Goal: Submit feedback/report problem

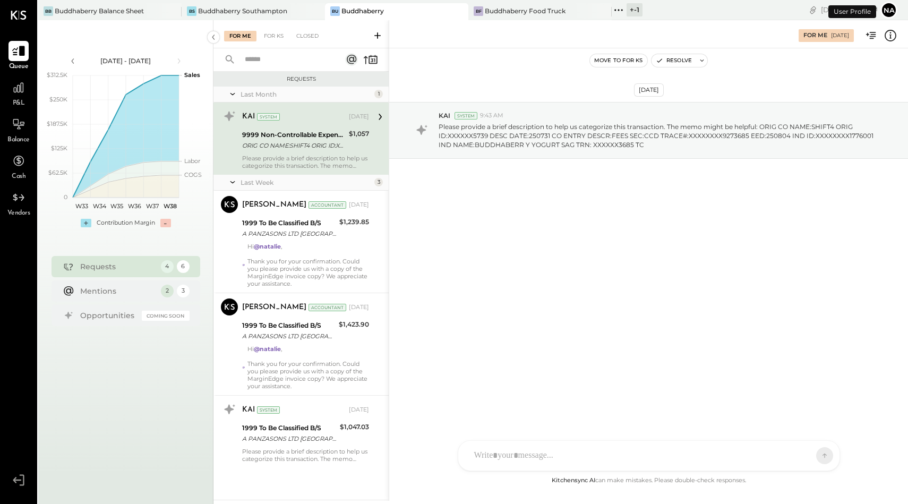
click at [19, 50] on icon at bounding box center [19, 51] width 14 height 14
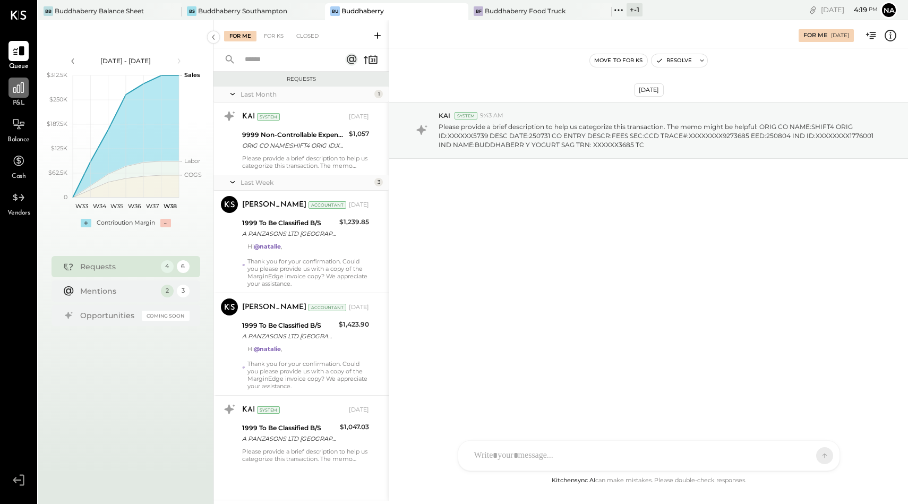
click at [21, 87] on icon at bounding box center [18, 87] width 11 height 11
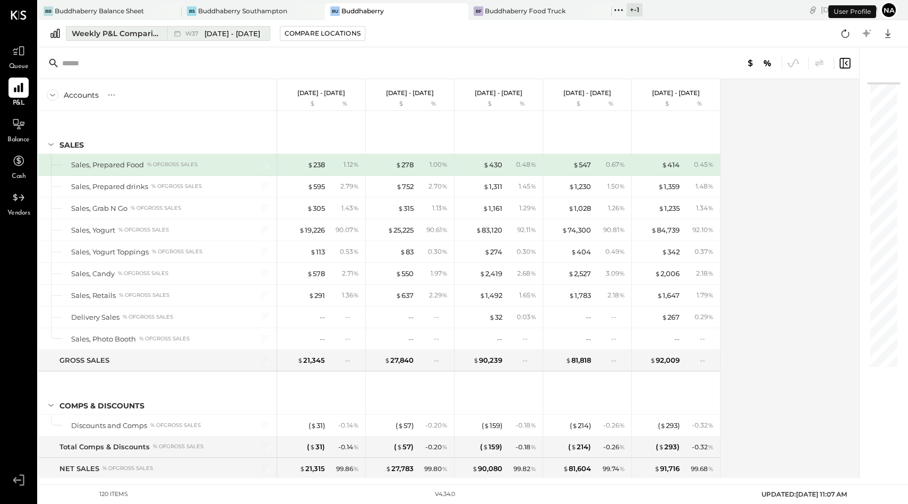
click at [105, 36] on div "Weekly P&L Comparison" at bounding box center [116, 33] width 89 height 11
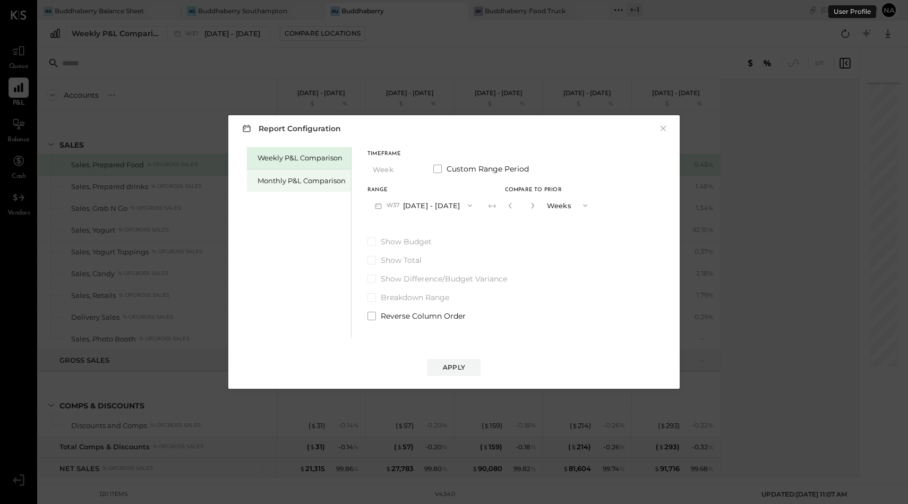
click at [285, 177] on div "Monthly P&L Comparison" at bounding box center [301, 181] width 88 height 10
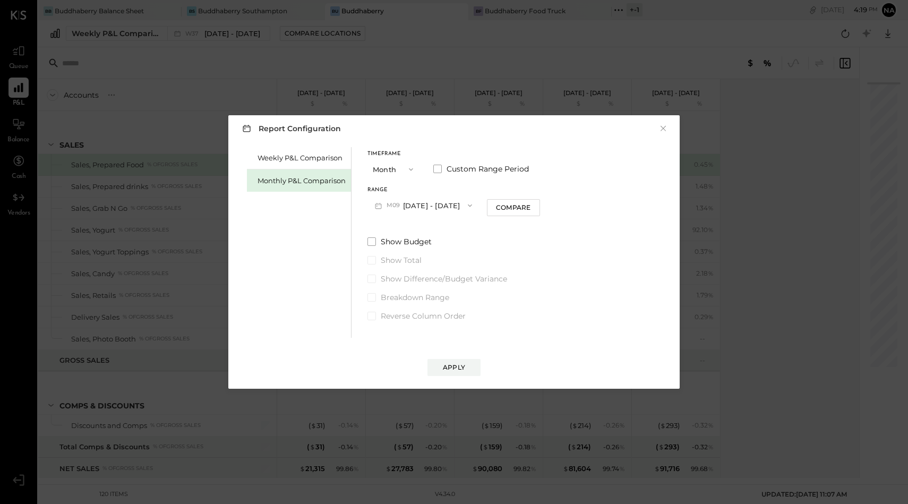
click at [251, 12] on div "Report Configuration × Weekly P&L Comparison Monthly P&L Comparison Timeframe M…" at bounding box center [454, 252] width 908 height 504
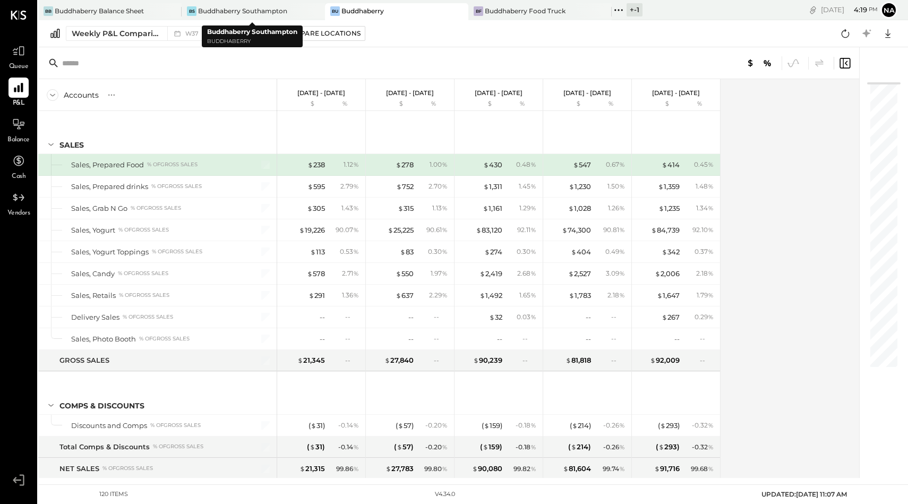
click at [251, 12] on div "Buddhaberry Southampton" at bounding box center [242, 10] width 89 height 9
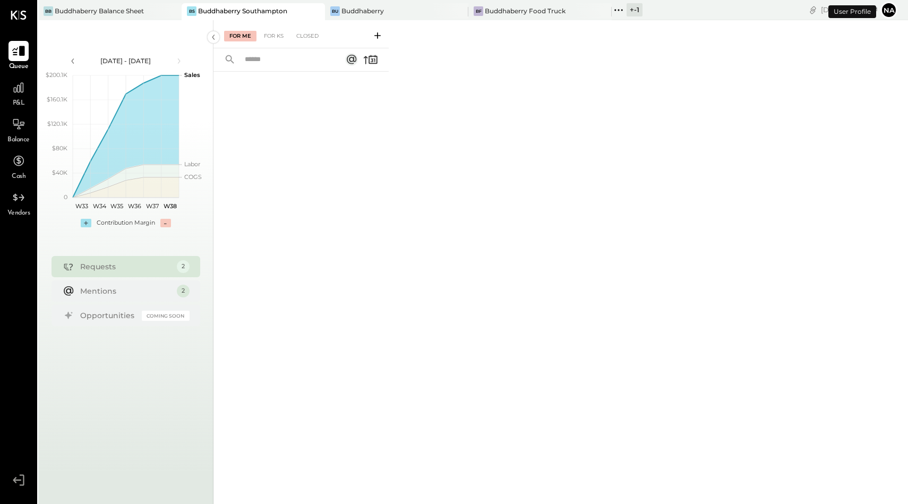
click at [23, 46] on icon at bounding box center [18, 51] width 13 height 10
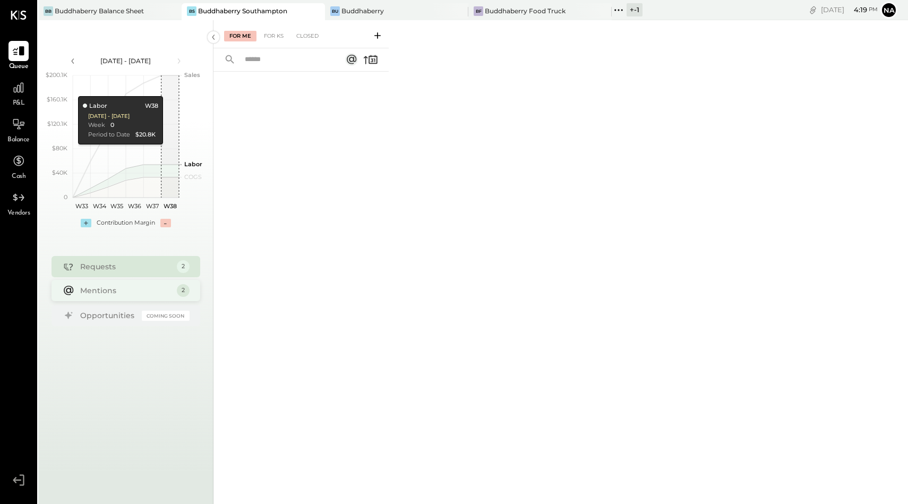
click at [106, 296] on div "Mentions 2" at bounding box center [125, 290] width 149 height 21
click at [114, 268] on div "Requests" at bounding box center [125, 266] width 91 height 11
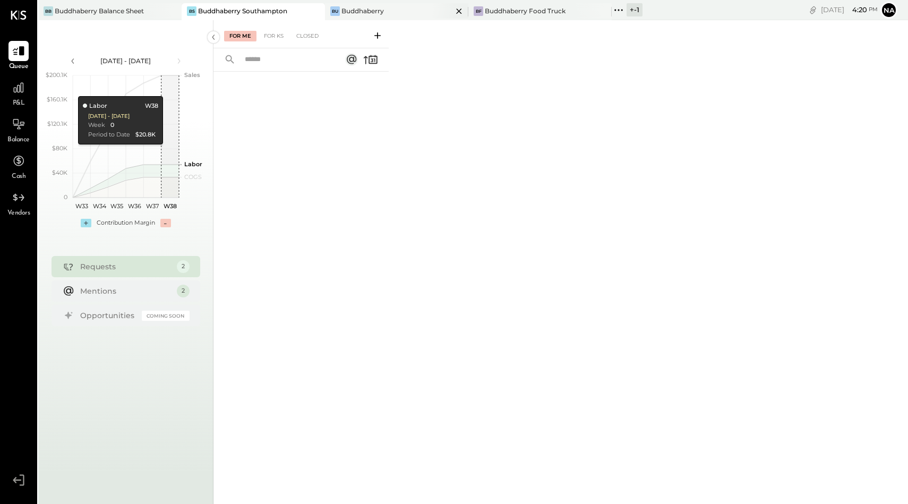
click at [366, 7] on div "Buddhaberry" at bounding box center [362, 10] width 42 height 9
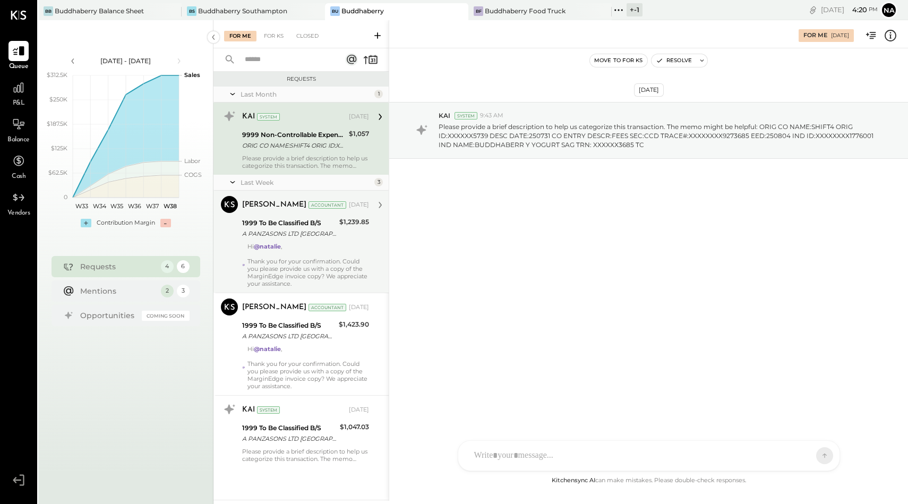
click at [297, 241] on div "Harsh Talajiya Accountant Sep 09, 2025 1999 To Be Classified B/S A PANZASONS LT…" at bounding box center [305, 241] width 127 height 91
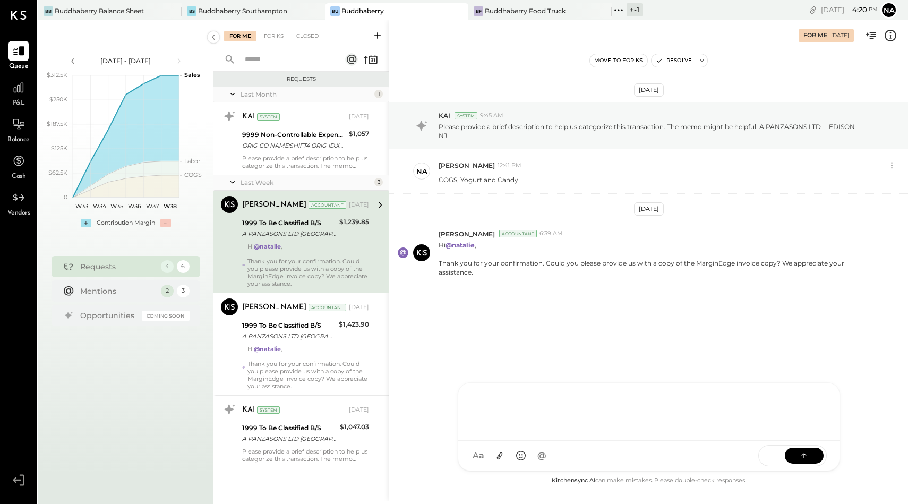
click at [495, 432] on div at bounding box center [649, 410] width 360 height 42
click at [540, 401] on div "**********" at bounding box center [649, 410] width 360 height 42
click at [604, 399] on div "**********" at bounding box center [649, 410] width 360 height 42
click at [808, 461] on button at bounding box center [804, 455] width 39 height 16
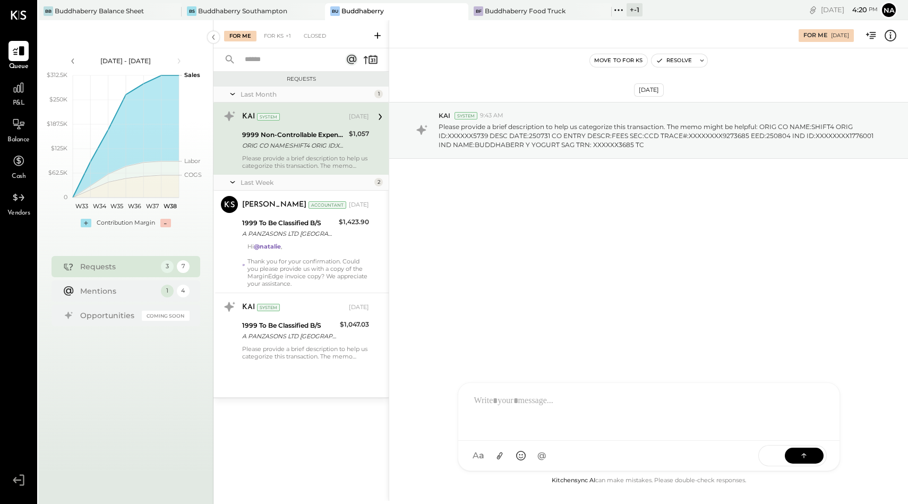
click at [288, 142] on div "ORIG CO NAME:SHIFT4 ORIG ID:XXXXXX5739 DESC DATE:250731 CO ENTRY DESCR:FEES SEC…" at bounding box center [294, 145] width 104 height 11
click at [489, 460] on div "HT Harsh Talajiya R roopesh W wallacep CR Chintan R Dave J jpgutfreund D david …" at bounding box center [649, 417] width 382 height 108
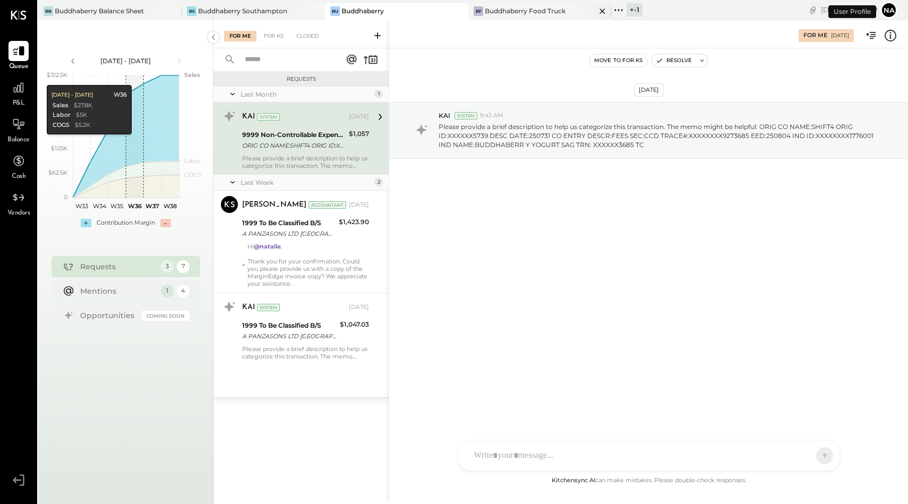
click at [498, 13] on div "Buddhaberry Food Truck" at bounding box center [525, 10] width 81 height 9
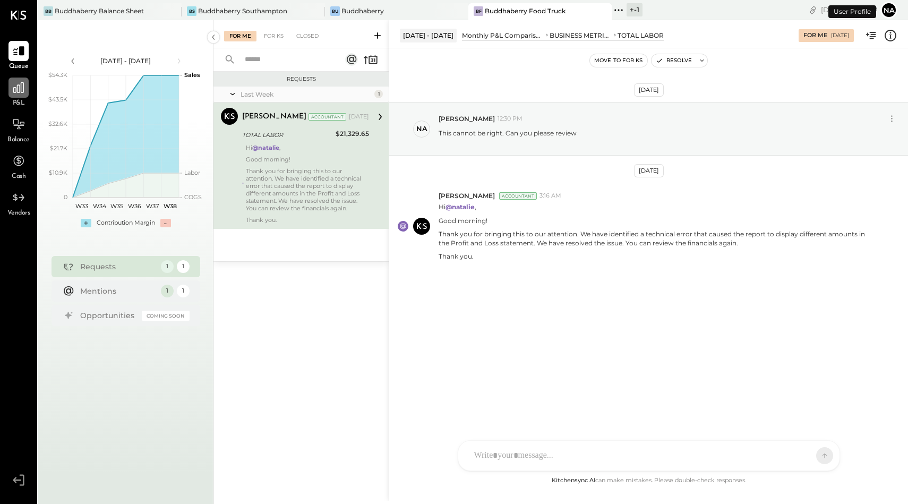
click at [17, 96] on div at bounding box center [18, 88] width 20 height 20
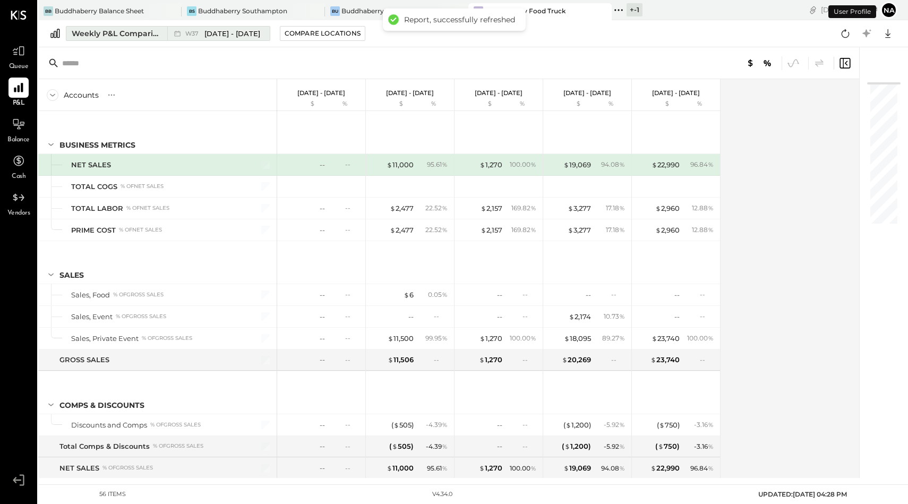
click at [130, 30] on div "Weekly P&L Comparison" at bounding box center [116, 33] width 89 height 11
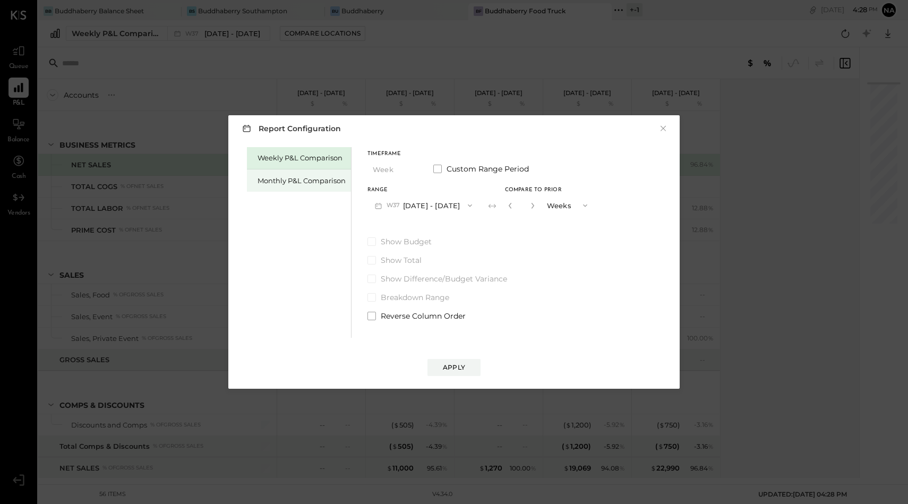
click at [304, 178] on div "Monthly P&L Comparison" at bounding box center [301, 181] width 88 height 10
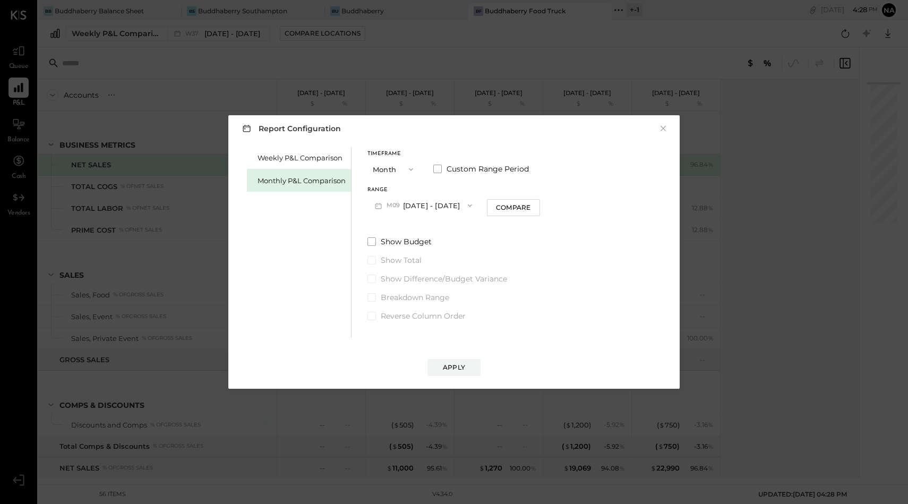
click at [423, 205] on button "M09 [DATE] - [DATE]" at bounding box center [423, 205] width 112 height 20
click at [422, 227] on span "[DATE] - [DATE]" at bounding box center [419, 229] width 50 height 9
click at [459, 362] on button "Apply" at bounding box center [453, 367] width 53 height 17
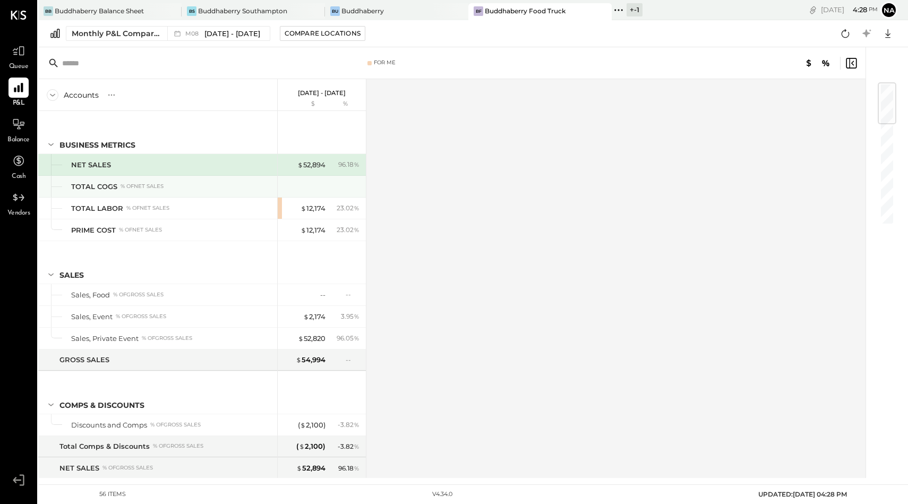
click at [132, 184] on div "% of NET SALES" at bounding box center [142, 186] width 43 height 7
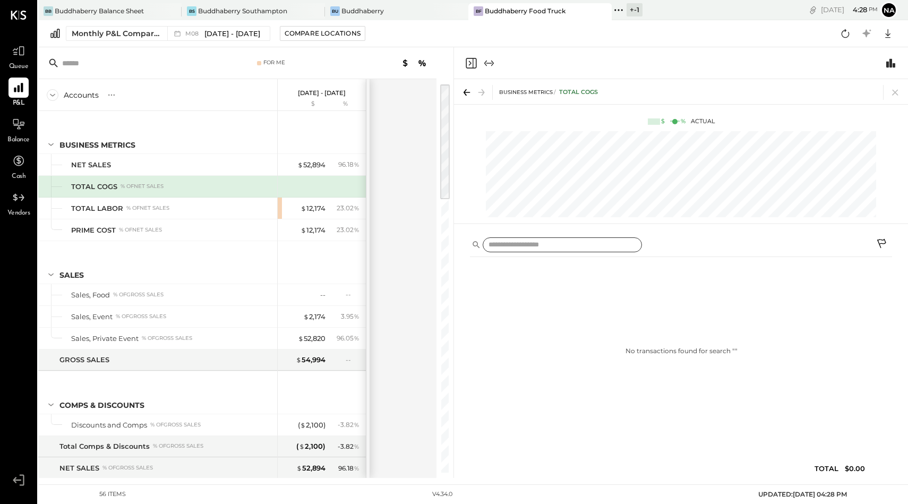
click at [509, 247] on input "text" at bounding box center [562, 244] width 159 height 15
click at [18, 53] on icon at bounding box center [19, 51] width 14 height 14
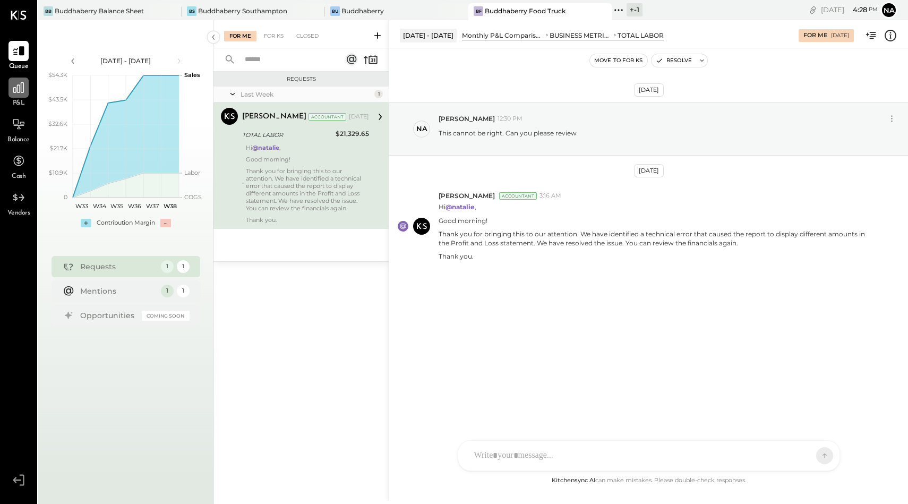
click at [18, 84] on icon at bounding box center [19, 88] width 14 height 14
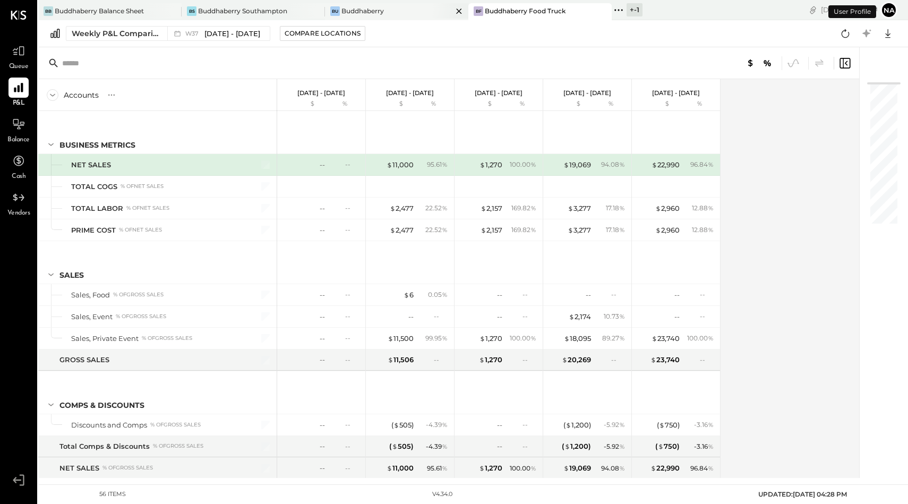
click at [362, 10] on div "Buddhaberry" at bounding box center [362, 10] width 42 height 9
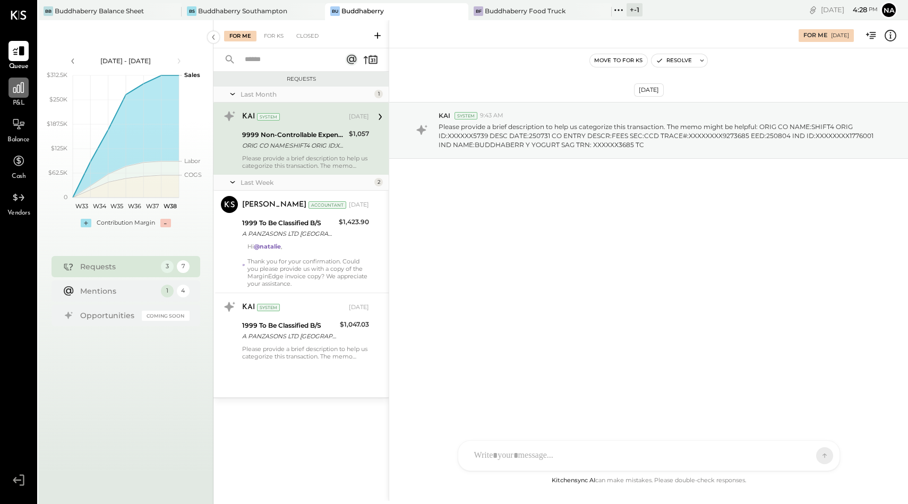
click at [20, 96] on div at bounding box center [18, 88] width 20 height 20
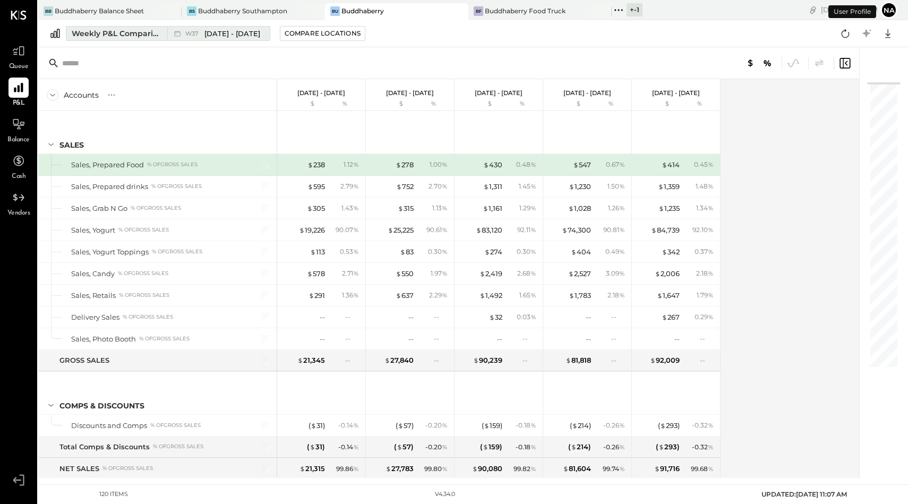
click at [224, 29] on span "[DATE] - [DATE]" at bounding box center [232, 34] width 56 height 10
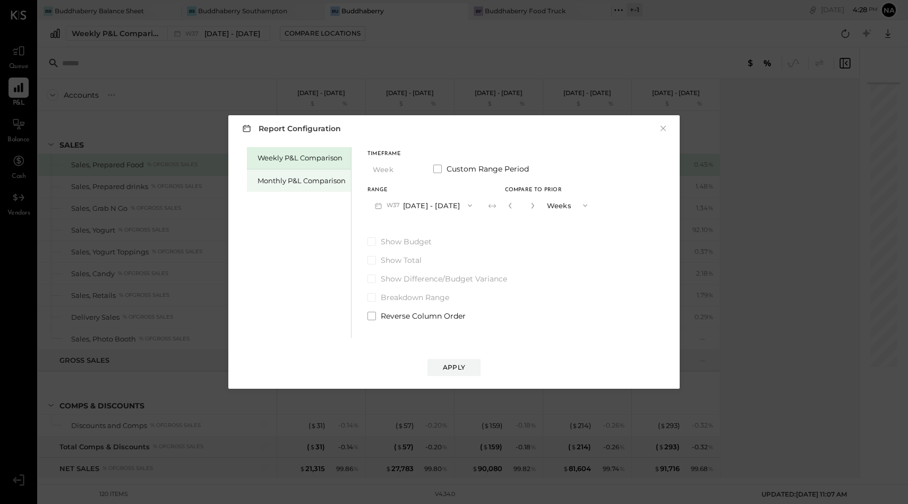
click at [299, 177] on div "Monthly P&L Comparison" at bounding box center [301, 181] width 88 height 10
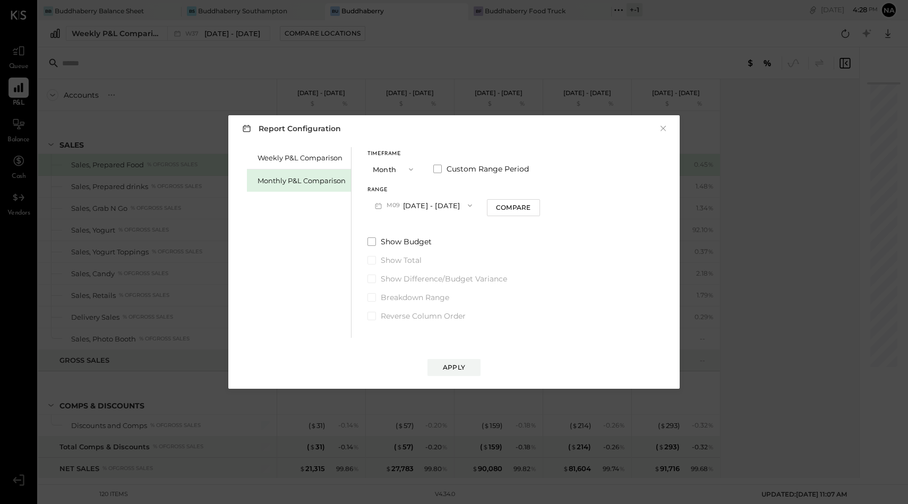
click at [424, 203] on button "M09 [DATE] - [DATE]" at bounding box center [423, 205] width 112 height 20
click at [422, 229] on span "[DATE] - [DATE]" at bounding box center [419, 229] width 50 height 9
click at [455, 372] on button "Apply" at bounding box center [453, 367] width 53 height 17
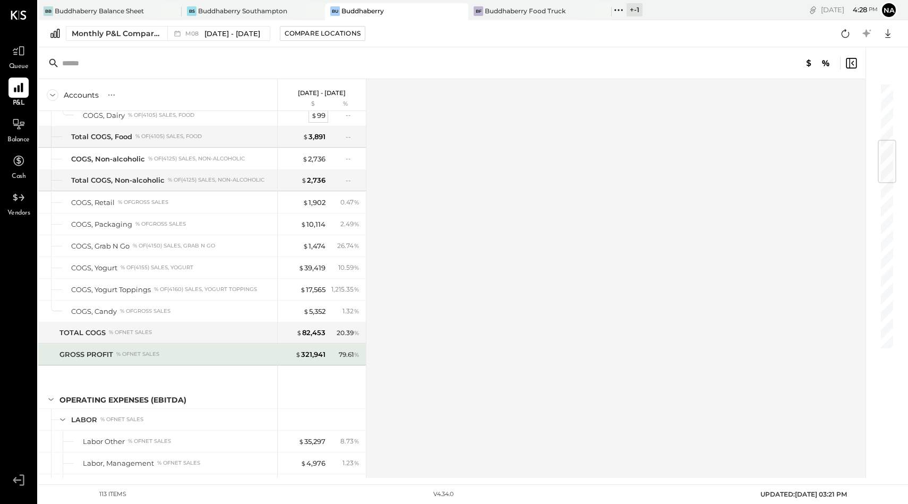
scroll to position [488, 0]
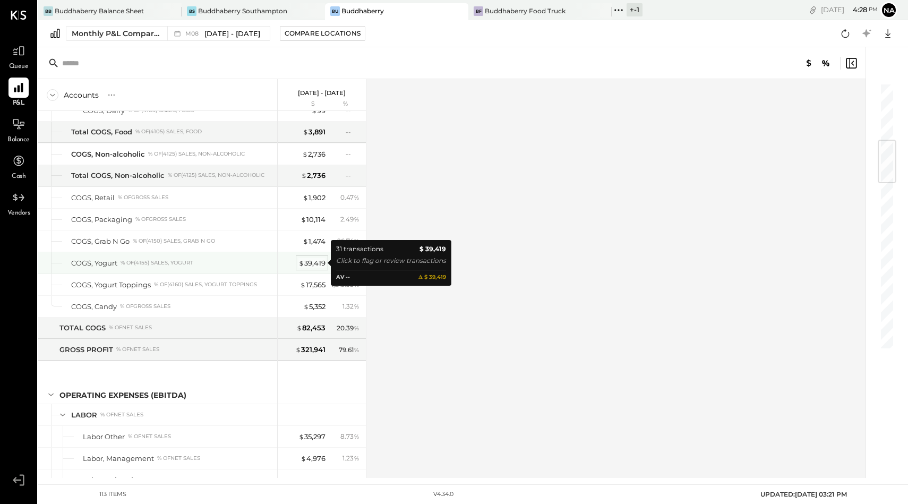
click at [306, 263] on div "$ 39,419" at bounding box center [311, 263] width 27 height 10
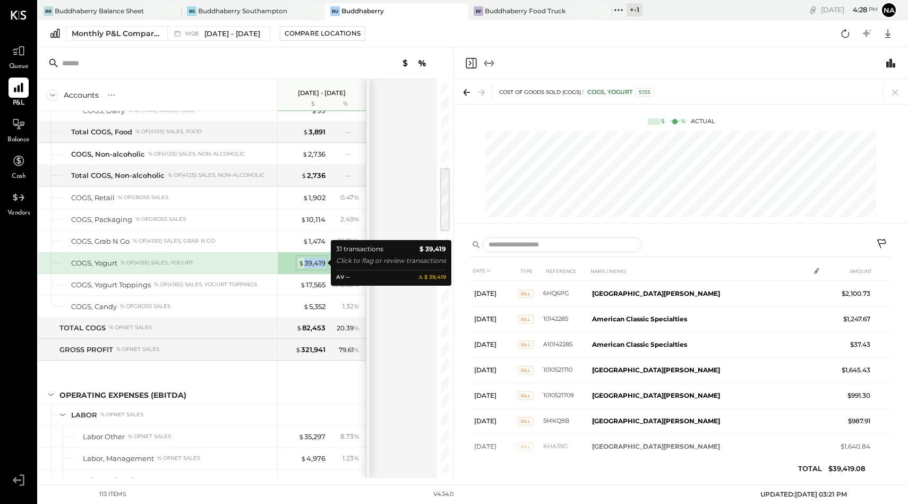
click at [306, 263] on div "$ 39,419" at bounding box center [311, 263] width 27 height 10
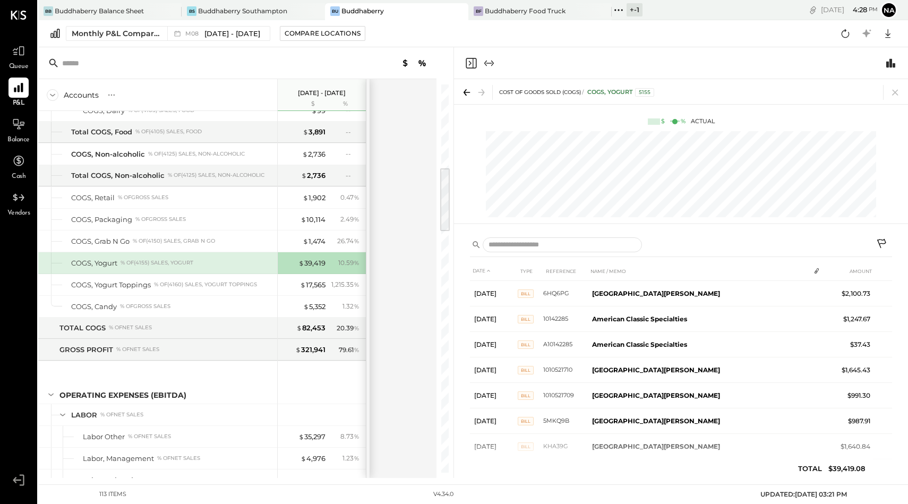
click at [355, 261] on span "%" at bounding box center [357, 262] width 6 height 8
click at [153, 247] on div "COGS, Grab N Go % of (4150) Sales, Grab N Go" at bounding box center [157, 240] width 239 height 21
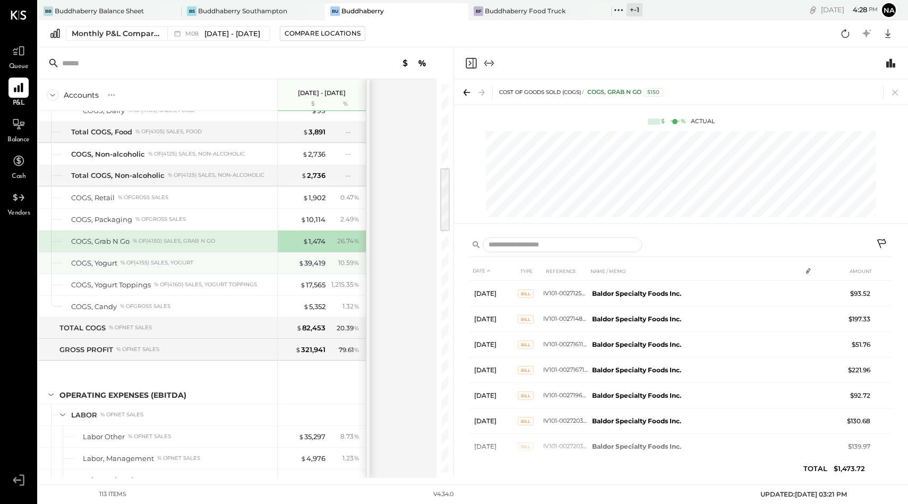
click at [157, 270] on div "COGS, Yogurt % of (4155) Sales, Yogurt" at bounding box center [157, 262] width 239 height 21
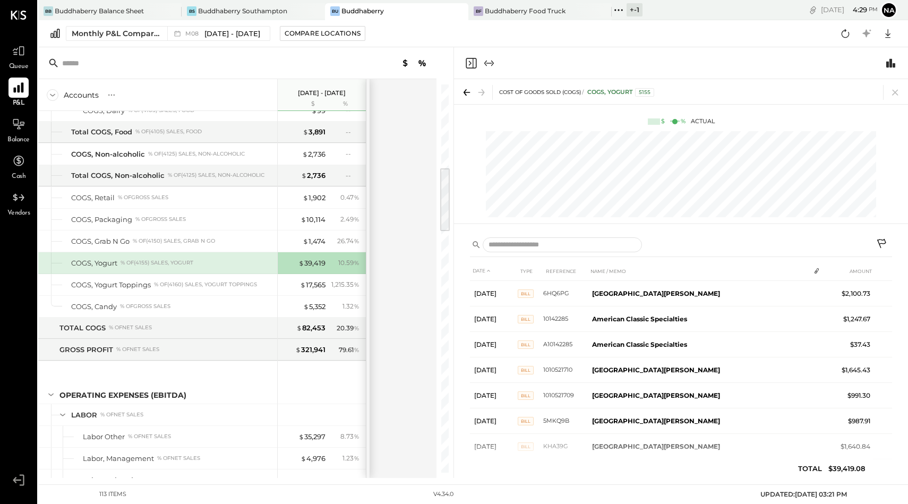
click at [25, 93] on icon at bounding box center [19, 88] width 14 height 14
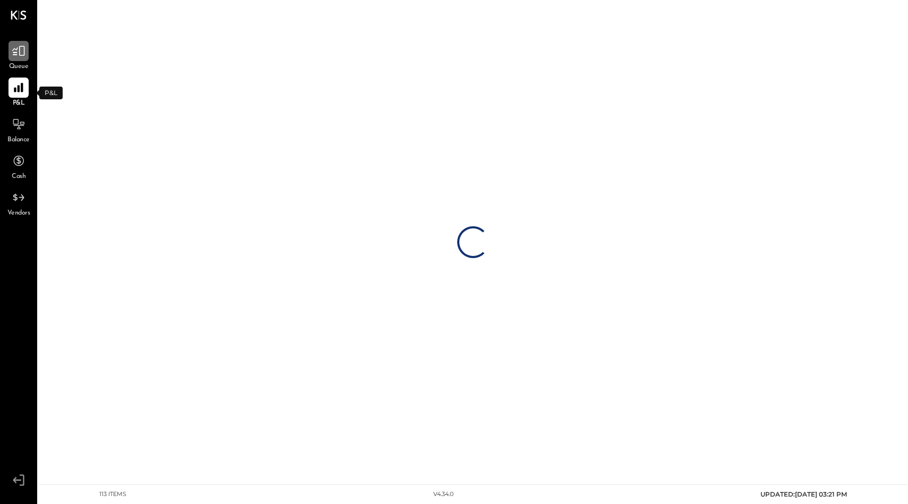
click at [18, 54] on icon at bounding box center [19, 51] width 14 height 14
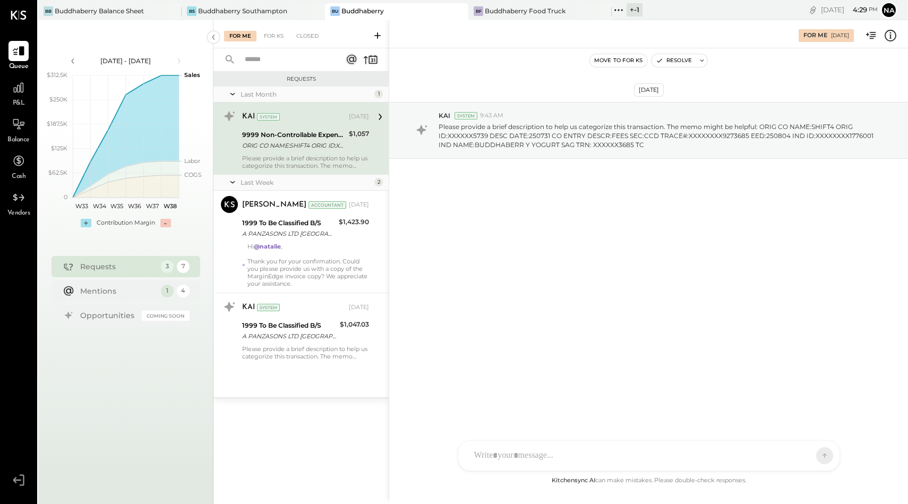
click at [870, 35] on icon at bounding box center [871, 36] width 14 height 14
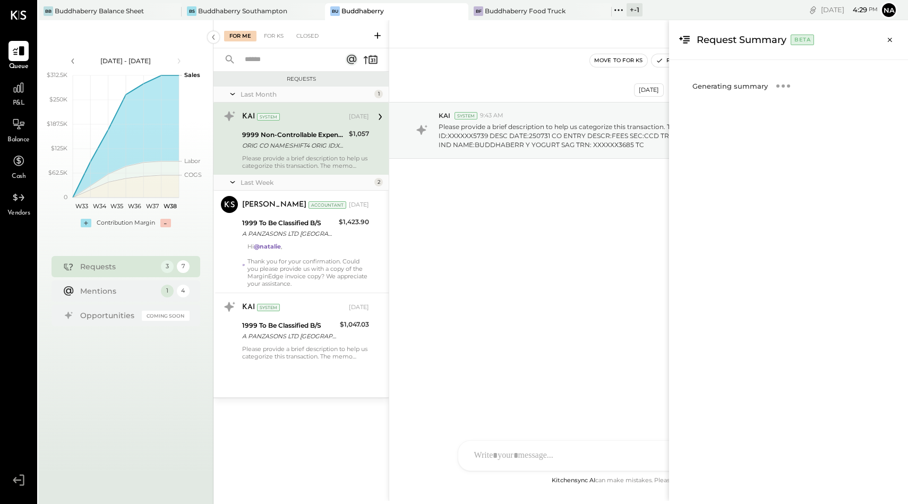
click at [493, 51] on div "For Me For KS Closed Requests Last Month 1 KAI System [DATE] 9999 Non-Controlla…" at bounding box center [560, 260] width 694 height 480
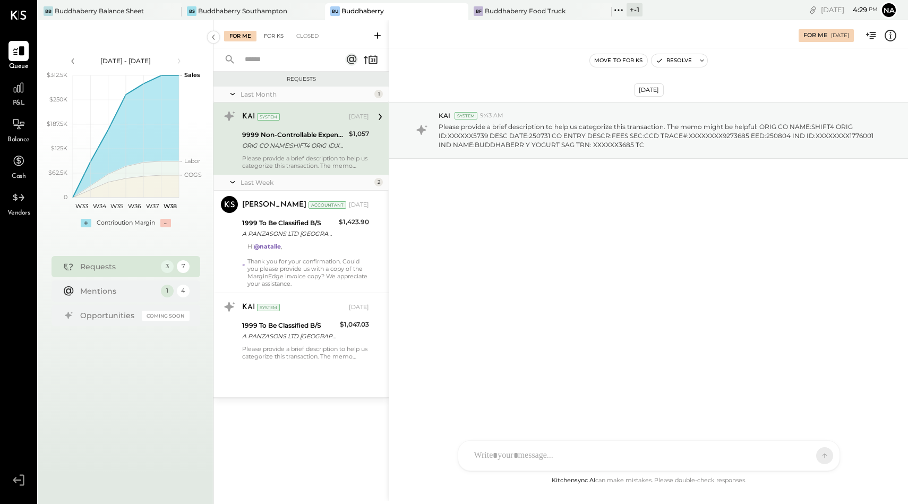
click at [269, 38] on div "For KS" at bounding box center [274, 36] width 30 height 11
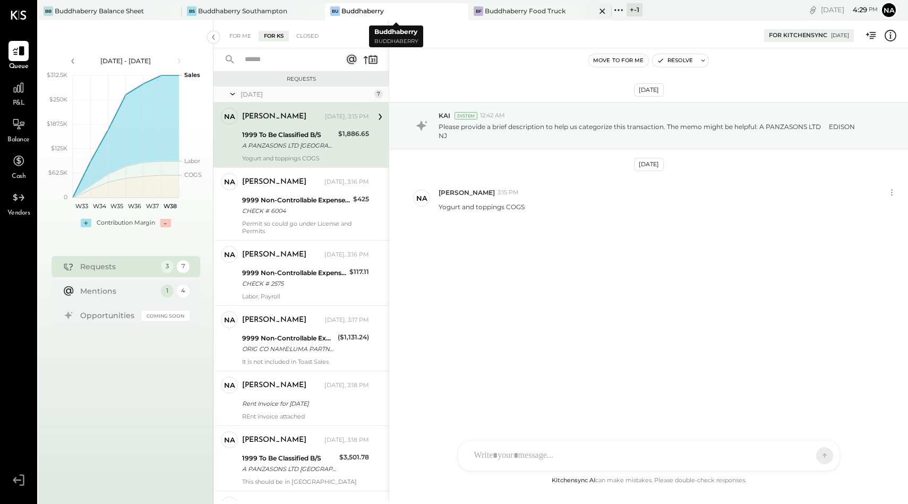
click at [511, 10] on div "Buddhaberry Food Truck" at bounding box center [525, 10] width 81 height 9
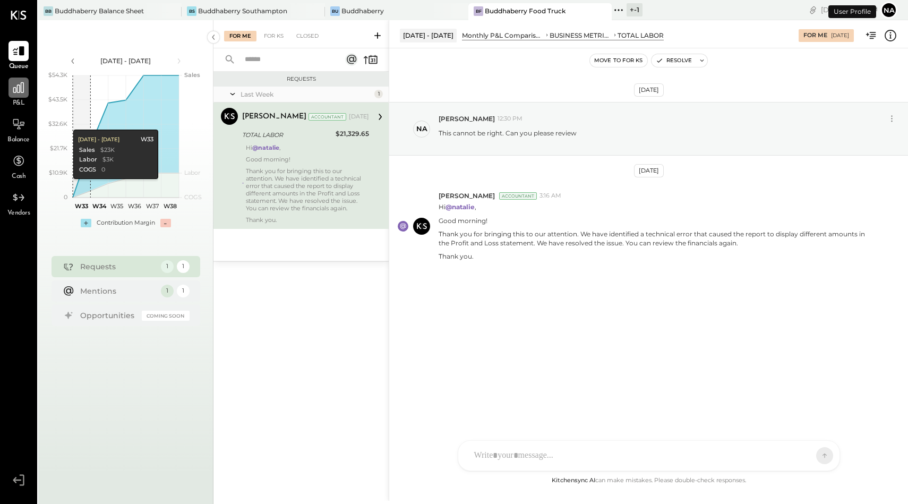
click at [15, 96] on div at bounding box center [18, 88] width 20 height 20
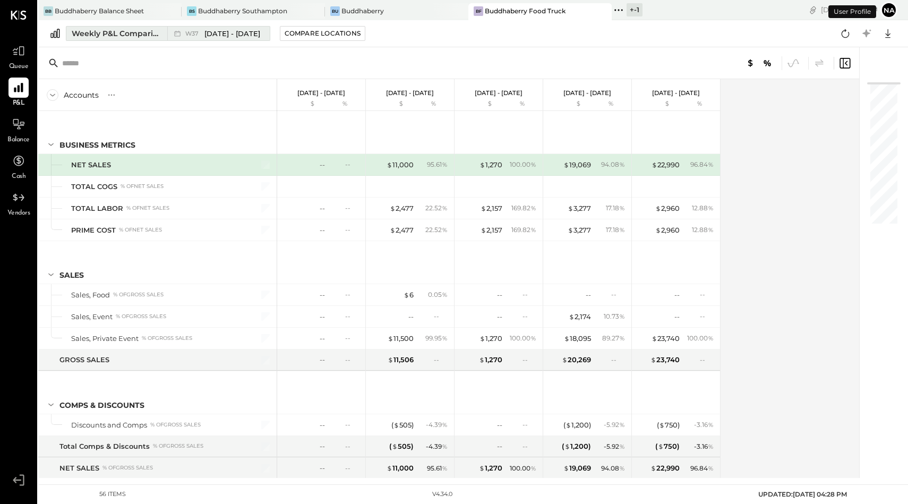
click at [209, 32] on span "[DATE] - [DATE]" at bounding box center [232, 34] width 56 height 10
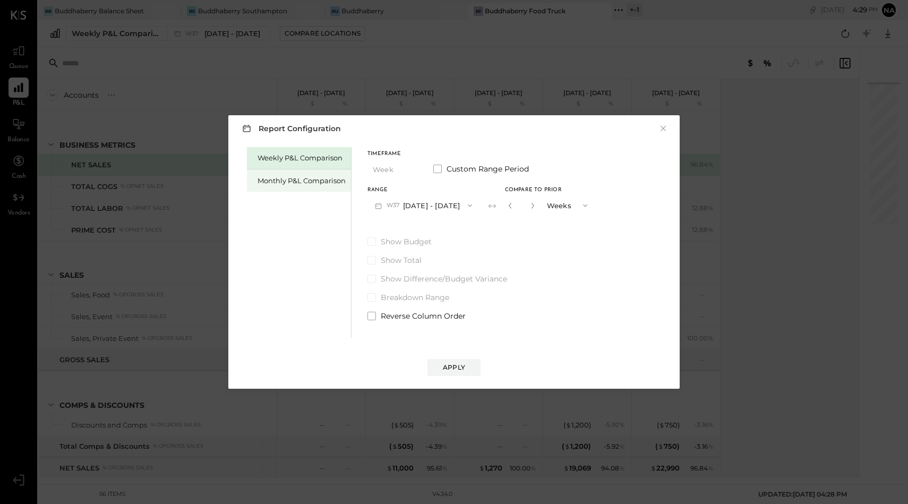
click at [322, 181] on div "Monthly P&L Comparison" at bounding box center [301, 181] width 88 height 10
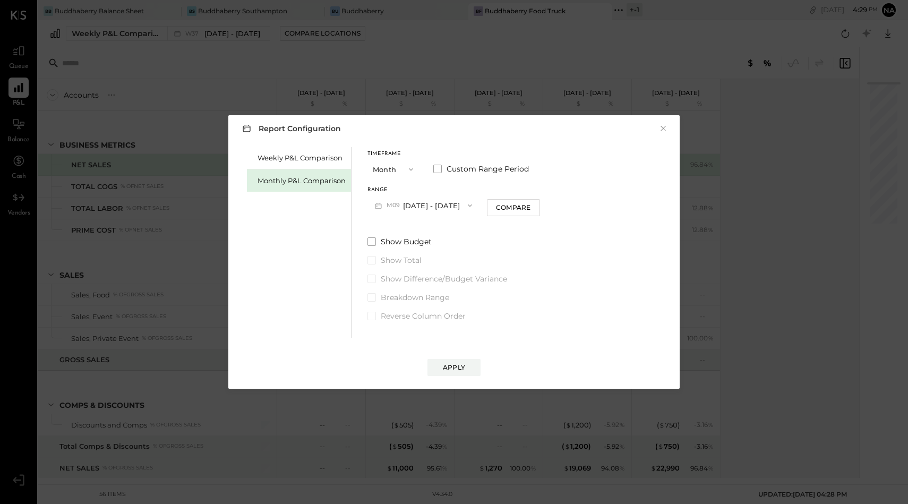
click at [430, 209] on button "M09 [DATE] - [DATE]" at bounding box center [423, 205] width 112 height 20
click at [429, 245] on div "M07 [DATE] - [DATE]" at bounding box center [428, 251] width 121 height 22
click at [460, 373] on button "Apply" at bounding box center [453, 367] width 53 height 17
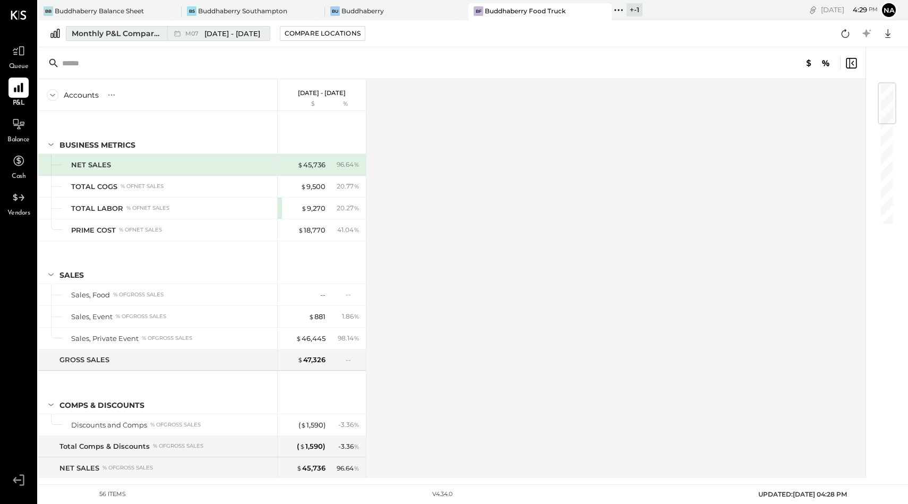
click at [214, 35] on span "[DATE] - [DATE]" at bounding box center [232, 34] width 56 height 10
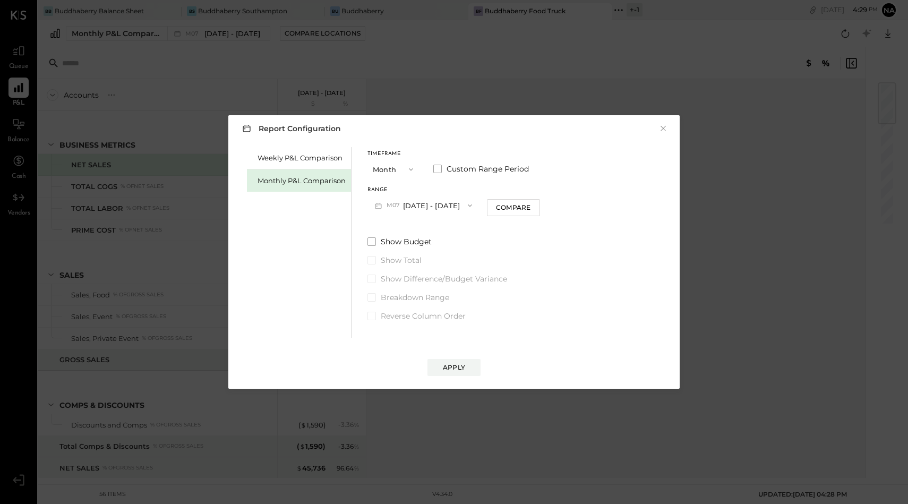
click at [414, 204] on button "M07 [DATE] - [DATE]" at bounding box center [423, 205] width 112 height 20
click at [413, 231] on span "[DATE] - [DATE]" at bounding box center [419, 229] width 50 height 9
click at [453, 371] on button "Apply" at bounding box center [453, 367] width 53 height 17
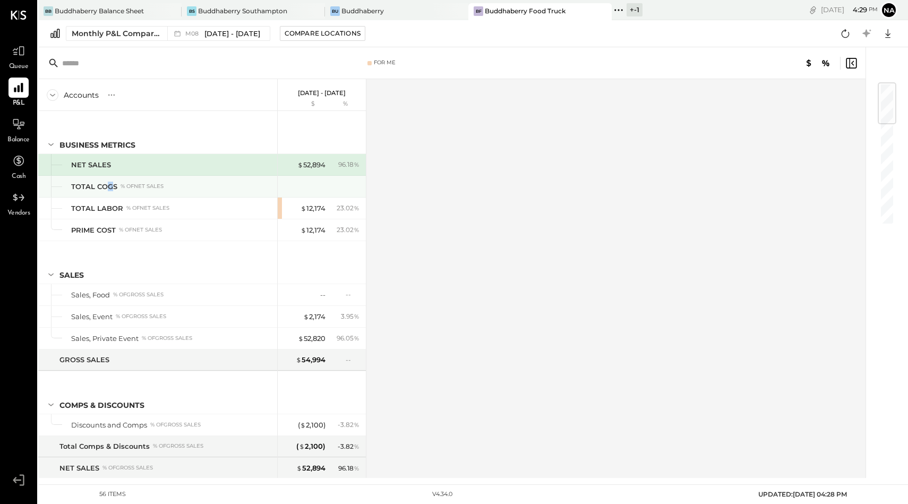
click at [109, 184] on div "TOTAL COGS" at bounding box center [94, 187] width 46 height 10
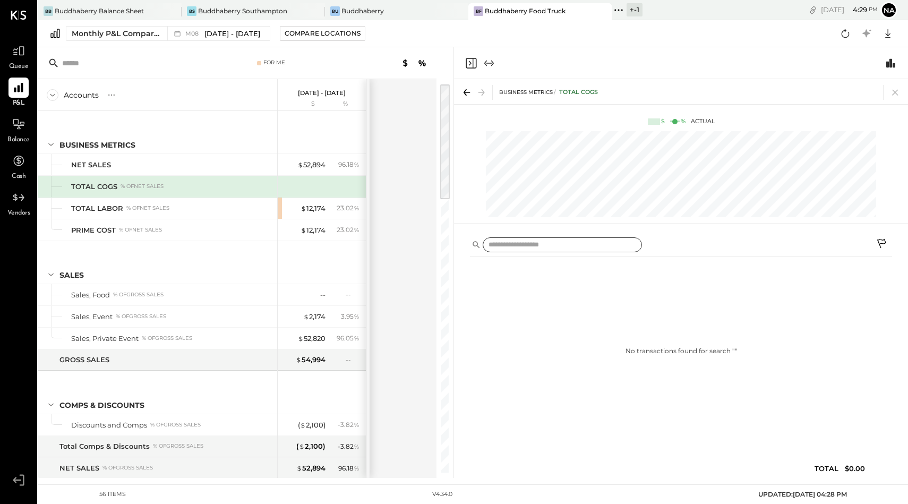
click at [524, 247] on input "text" at bounding box center [562, 244] width 159 height 15
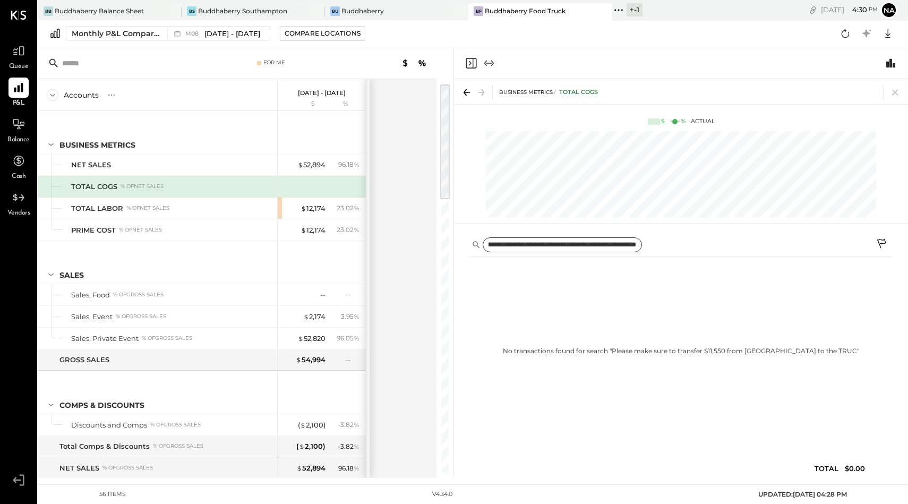
scroll to position [0, 103]
type input "**********"
click at [882, 240] on icon at bounding box center [881, 243] width 9 height 9
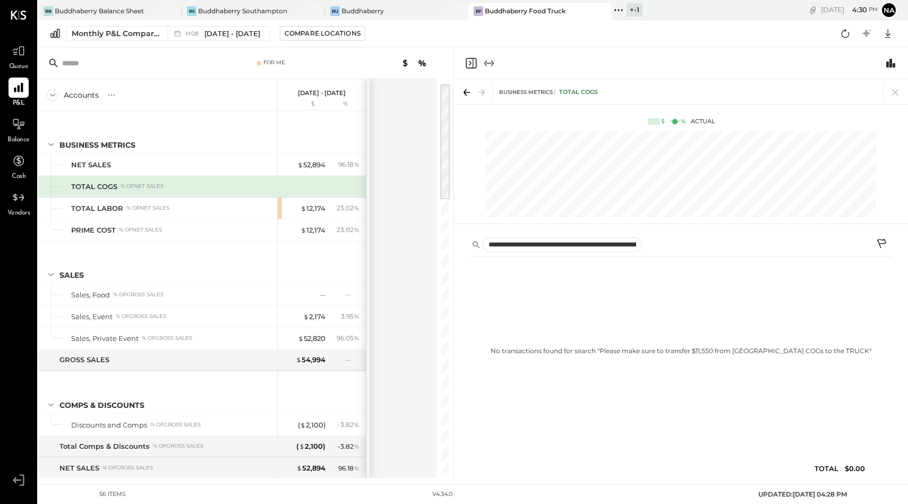
click at [622, 283] on div "No transactions found for search " Please make sure to transfer $11,550 from [G…" at bounding box center [681, 350] width 422 height 179
click at [674, 231] on div "**********" at bounding box center [681, 354] width 454 height 248
click at [880, 243] on icon at bounding box center [881, 243] width 9 height 9
click at [880, 239] on icon at bounding box center [881, 243] width 9 height 9
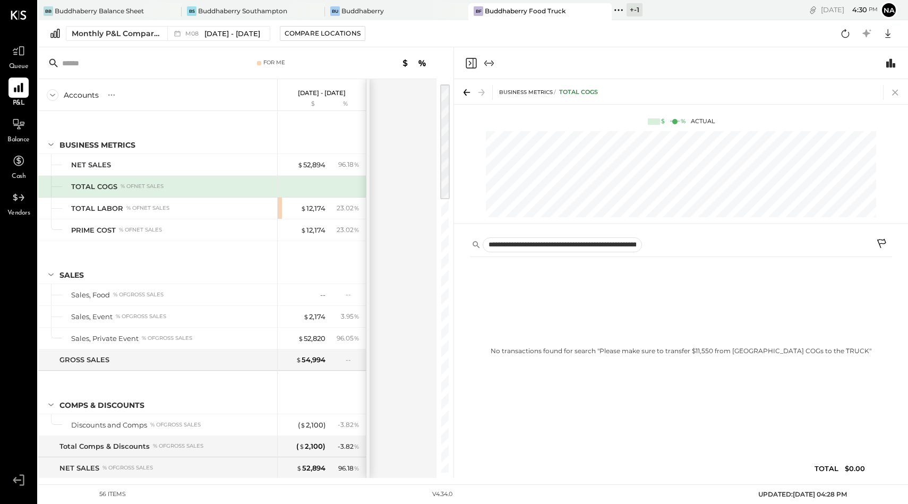
click at [896, 87] on icon at bounding box center [895, 92] width 15 height 15
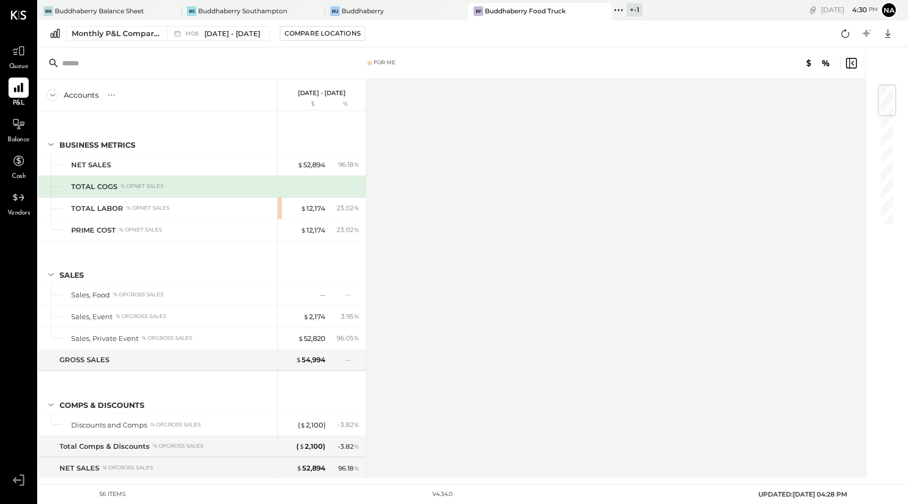
click at [297, 186] on div at bounding box center [323, 186] width 80 height 21
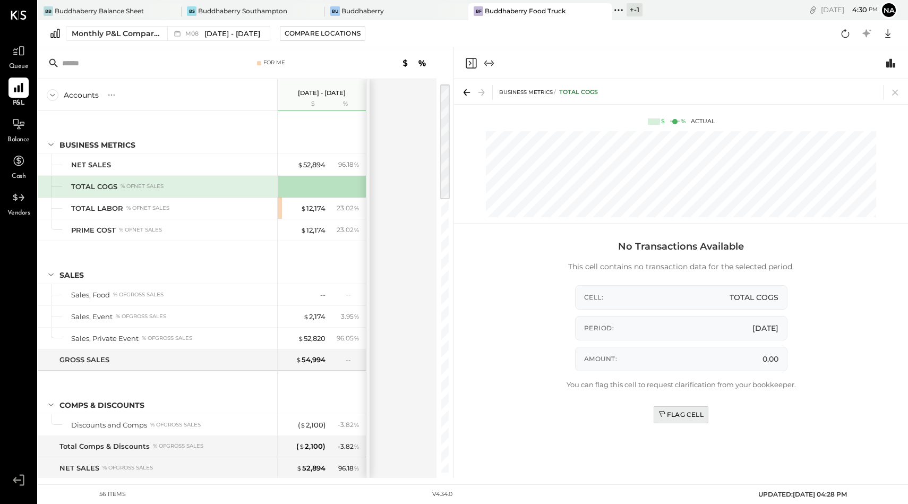
click at [676, 416] on div "Flag Cell" at bounding box center [680, 414] width 45 height 9
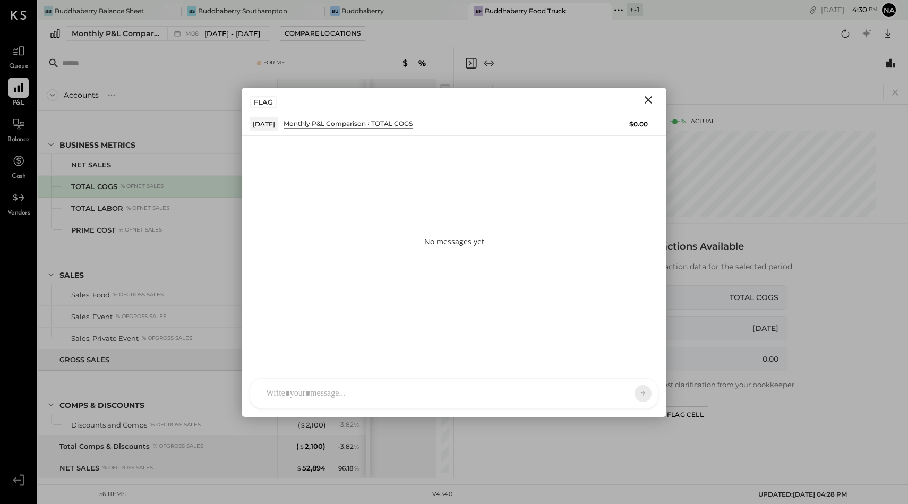
click at [397, 385] on div at bounding box center [444, 393] width 367 height 23
drag, startPoint x: 341, startPoint y: 337, endPoint x: 334, endPoint y: 336, distance: 7.6
click at [334, 336] on div "**********" at bounding box center [454, 348] width 386 height 42
click at [506, 341] on div "**********" at bounding box center [454, 348] width 386 height 42
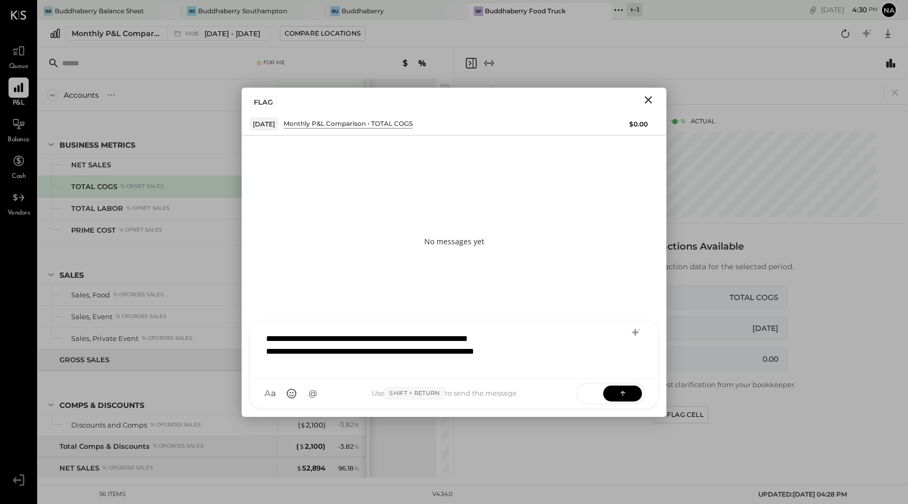
click at [630, 401] on div "SEND" at bounding box center [611, 393] width 68 height 21
click at [628, 390] on button at bounding box center [622, 393] width 39 height 16
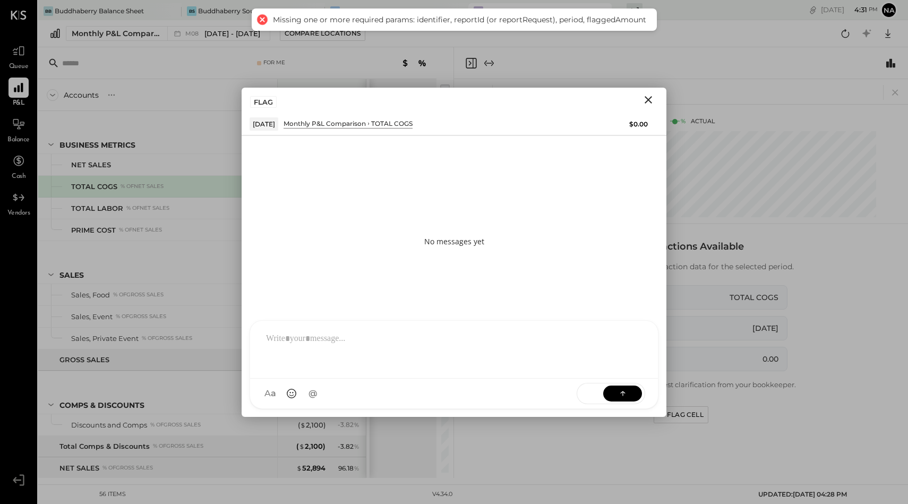
click at [651, 95] on icon "Close" at bounding box center [648, 99] width 13 height 13
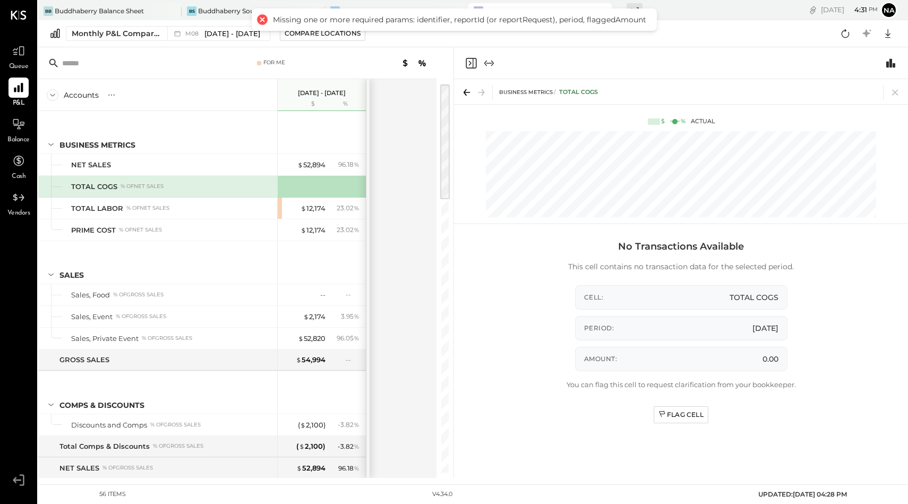
click at [226, 191] on div "TOTAL COGS % of NET SALES" at bounding box center [157, 186] width 239 height 21
